Goal: Task Accomplishment & Management: Complete application form

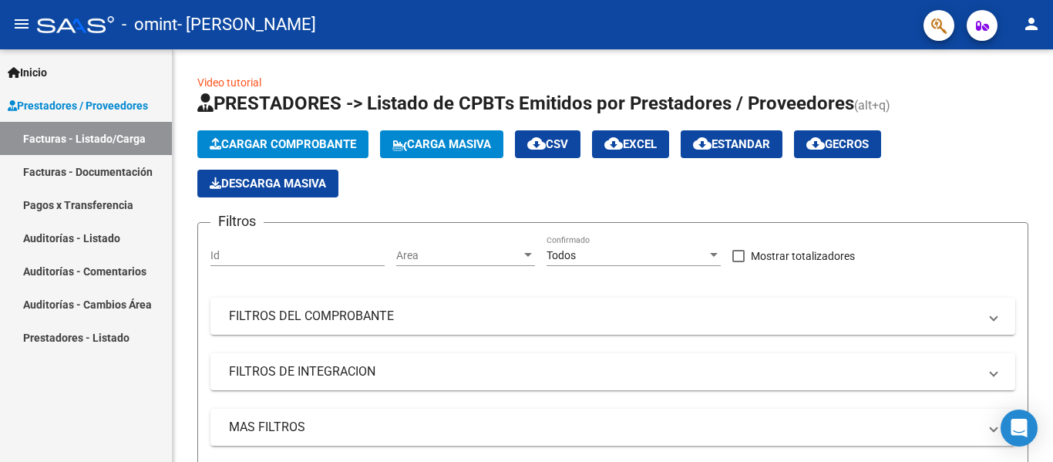
click at [101, 175] on link "Facturas - Documentación" at bounding box center [86, 171] width 172 height 33
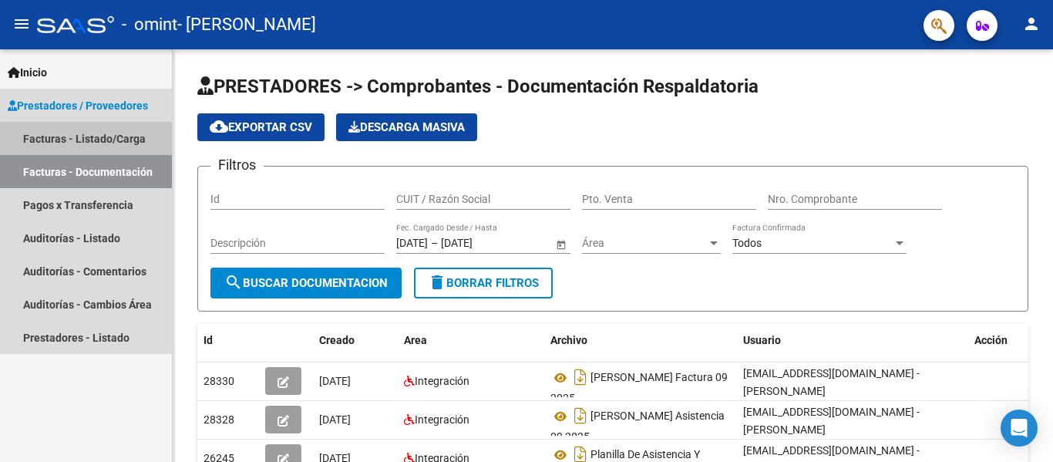
click at [94, 140] on link "Facturas - Listado/Carga" at bounding box center [86, 138] width 172 height 33
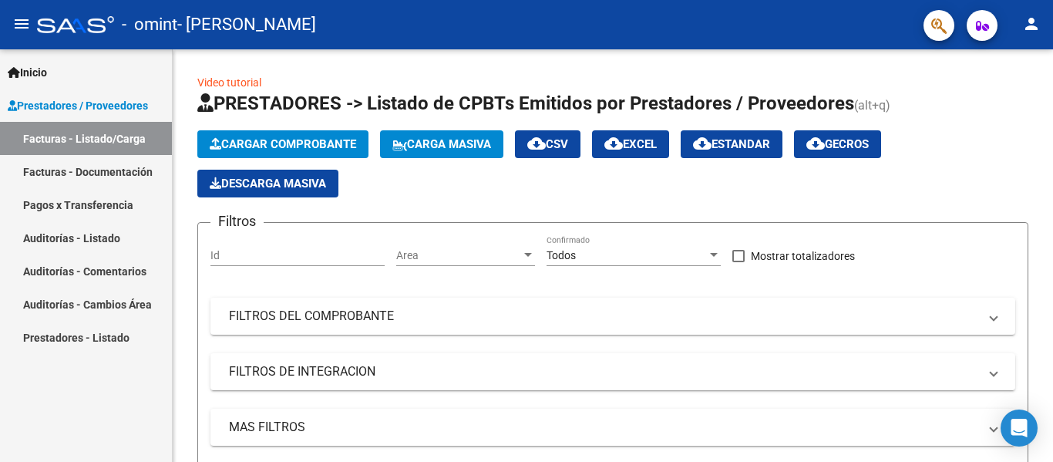
click at [94, 167] on link "Facturas - Documentación" at bounding box center [86, 171] width 172 height 33
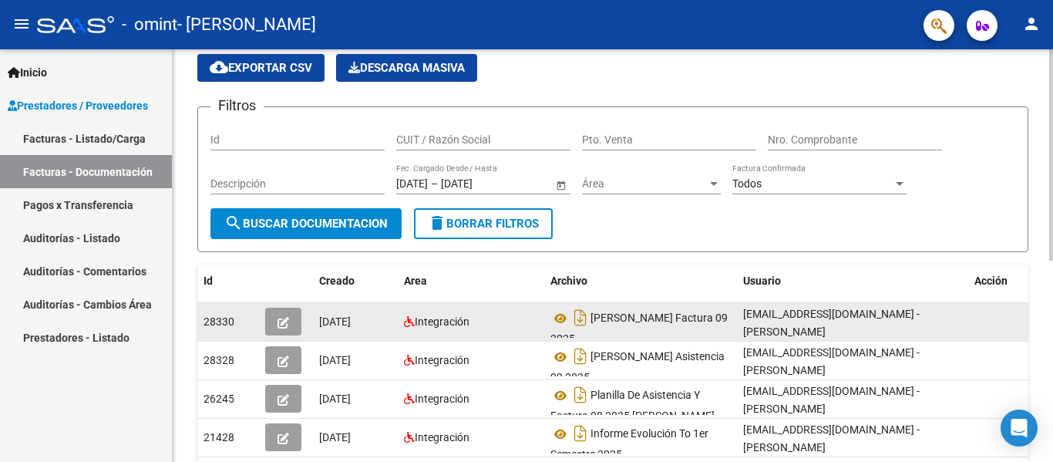
click at [283, 324] on icon "button" at bounding box center [284, 323] width 12 height 12
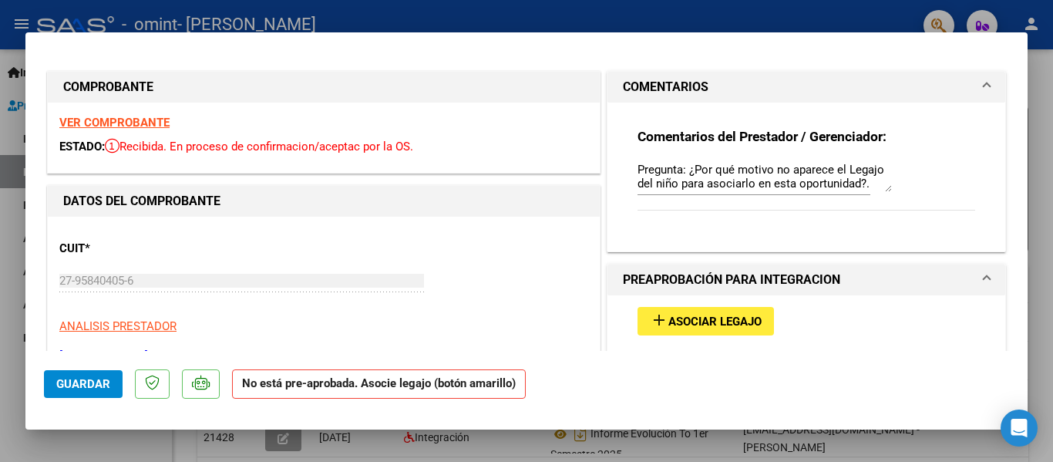
click at [654, 318] on mat-icon "add" at bounding box center [659, 320] width 19 height 19
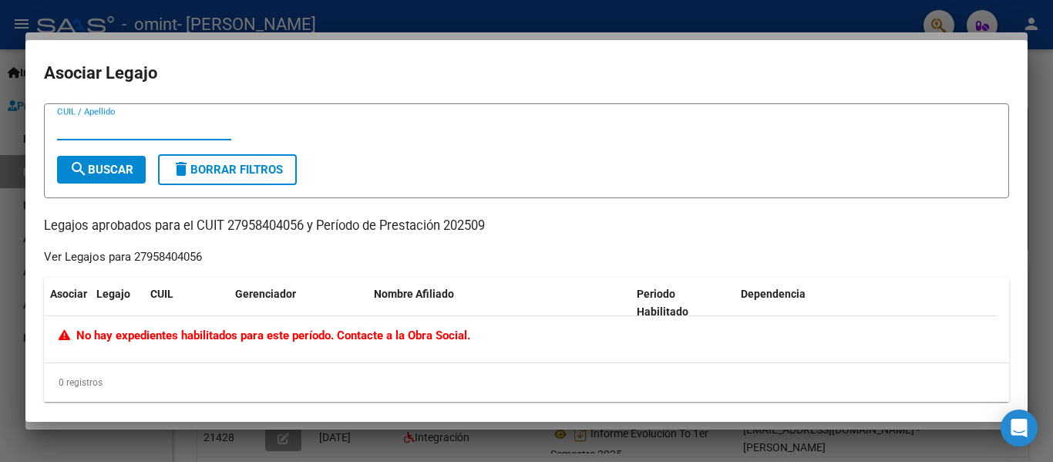
click at [117, 130] on input "CUIL / Apellido" at bounding box center [144, 128] width 174 height 14
type input "[PERSON_NAME]"
click at [115, 166] on span "search Buscar" at bounding box center [101, 170] width 64 height 14
click at [560, 15] on div at bounding box center [526, 231] width 1053 height 462
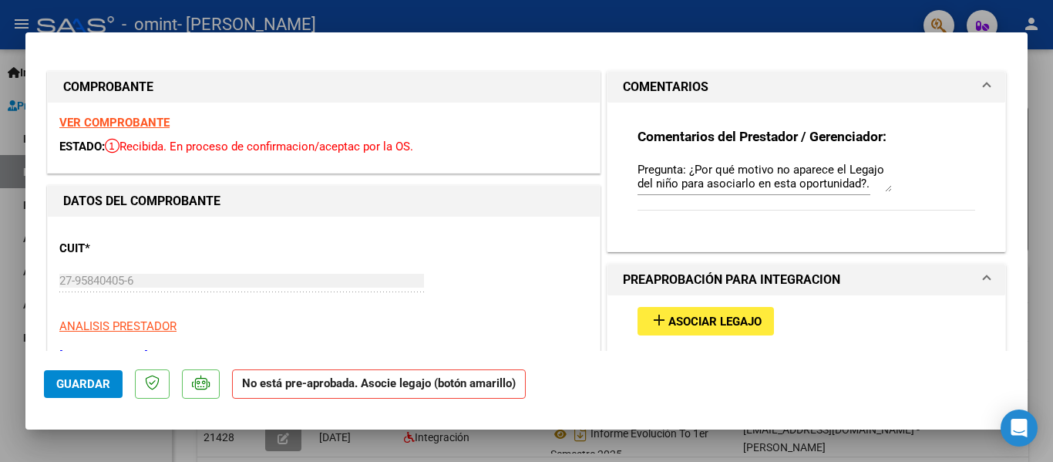
click at [386, 391] on strong "No está pre-aprobada. Asocie legajo (botón amarillo)" at bounding box center [379, 384] width 294 height 30
click at [90, 386] on span "Guardar" at bounding box center [83, 384] width 54 height 14
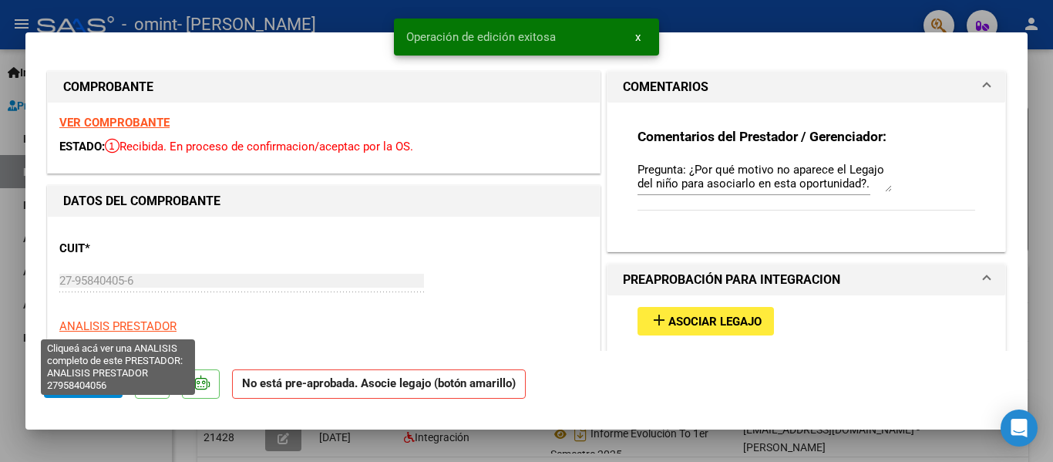
click at [98, 322] on span "ANALISIS PRESTADOR" at bounding box center [117, 326] width 117 height 14
